Goal: Complete application form: Complete application form

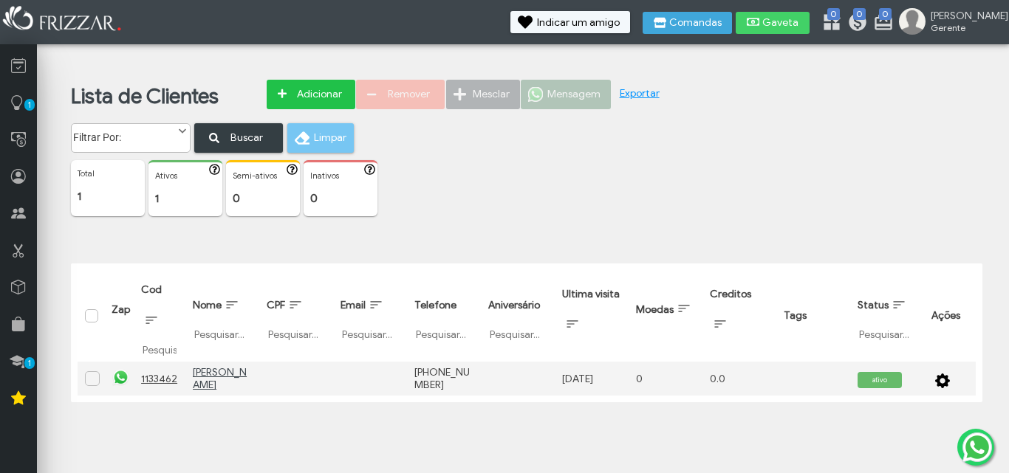
click at [312, 91] on span "Adicionar" at bounding box center [319, 94] width 52 height 22
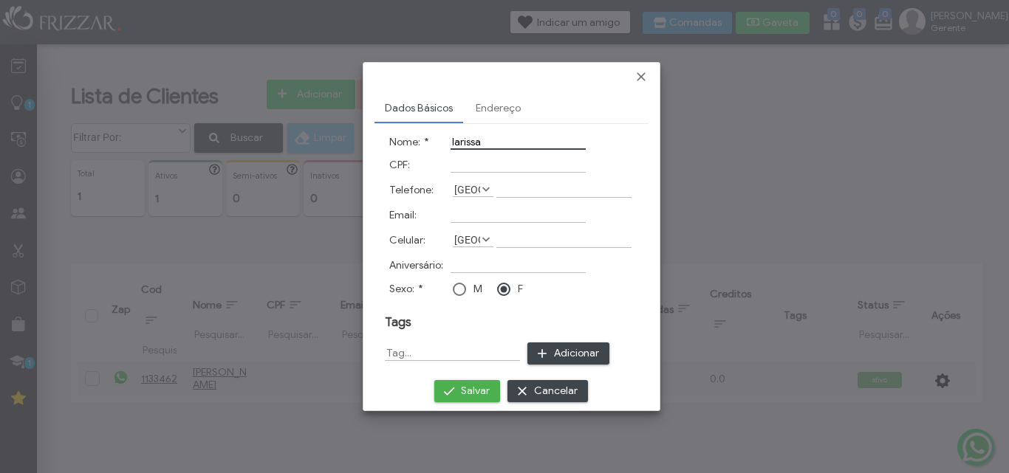
type input "larissa"
drag, startPoint x: 513, startPoint y: 178, endPoint x: 513, endPoint y: 187, distance: 8.9
click at [513, 187] on td "[GEOGRAPHIC_DATA] [GEOGRAPHIC_DATA] [GEOGRAPHIC_DATA] [GEOGRAPHIC_DATA] [GEOGRA…" at bounding box center [542, 190] width 189 height 26
click at [513, 187] on input "Telefone:" at bounding box center [563, 190] width 135 height 16
type input "(7_) _____-__"
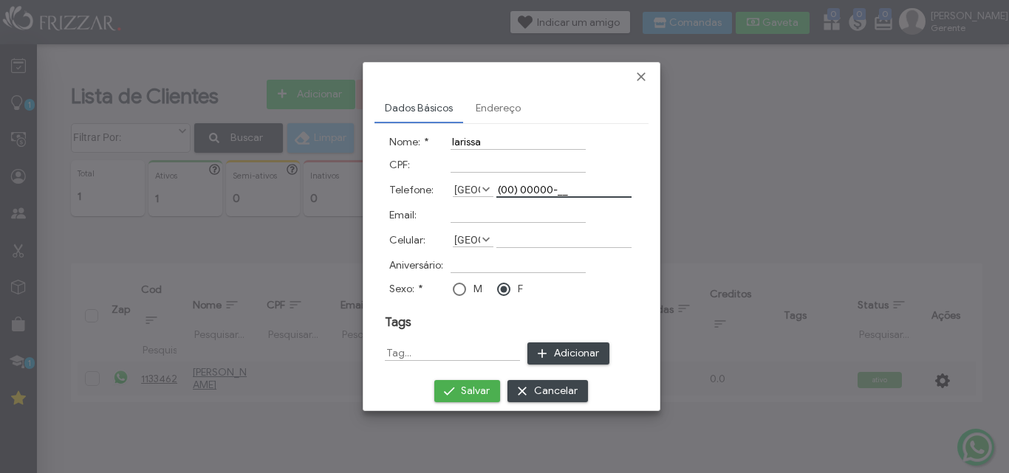
type input "(00) 00000-0_"
click at [462, 389] on span "Salvar" at bounding box center [475, 391] width 29 height 22
